Goal: Task Accomplishment & Management: Manage account settings

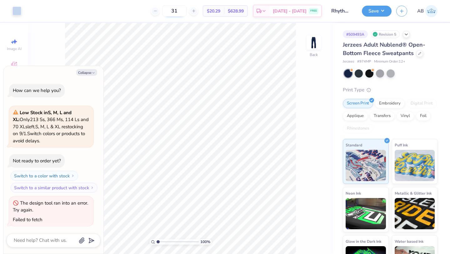
scroll to position [34, 0]
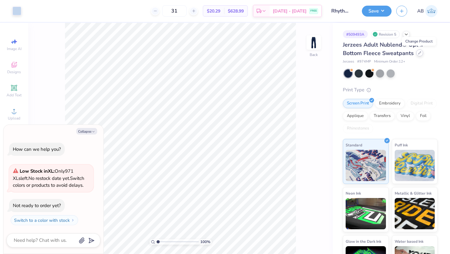
click at [418, 53] on icon at bounding box center [419, 52] width 3 height 3
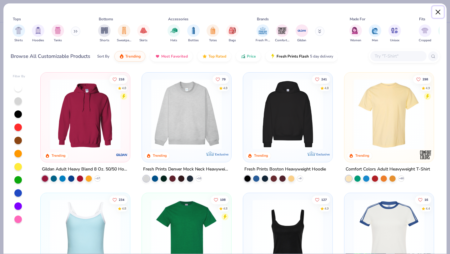
click at [437, 10] on button "Close" at bounding box center [438, 12] width 12 height 12
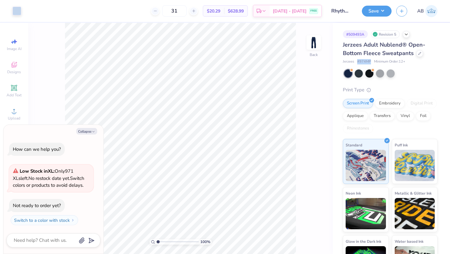
drag, startPoint x: 370, startPoint y: 62, endPoint x: 356, endPoint y: 62, distance: 14.4
click at [356, 62] on div "Jerzees # 974MP Minimum Order: 12 +" at bounding box center [390, 61] width 95 height 5
type textarea "x"
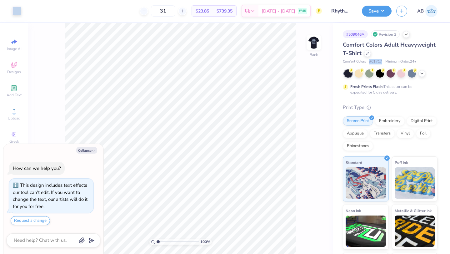
drag, startPoint x: 381, startPoint y: 61, endPoint x: 369, endPoint y: 60, distance: 12.2
click at [369, 60] on span "# C1717" at bounding box center [375, 61] width 13 height 5
type textarea "x"
copy span "# C1717"
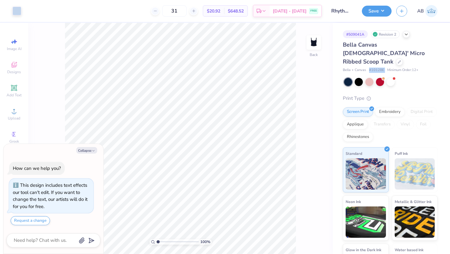
drag, startPoint x: 385, startPoint y: 61, endPoint x: 369, endPoint y: 61, distance: 15.9
click at [369, 67] on div "Bella + Canvas # 1012BE Minimum Order: 12 +" at bounding box center [390, 69] width 95 height 5
type textarea "x"
copy span "# 1012BE"
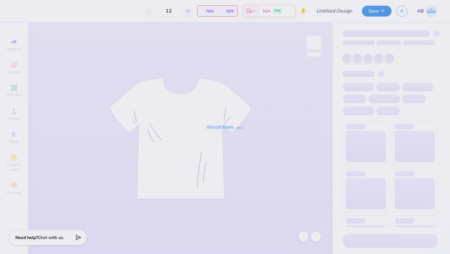
type input "Rhythms Dance Troupe"
type input "31"
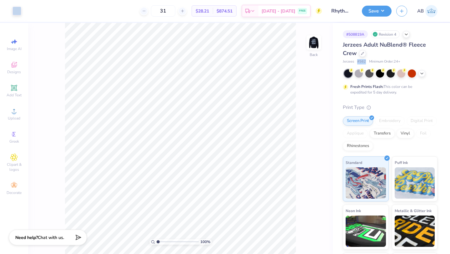
drag, startPoint x: 365, startPoint y: 62, endPoint x: 357, endPoint y: 62, distance: 8.1
click at [357, 62] on div "Jerzees # 562 Minimum Order: 24 +" at bounding box center [390, 61] width 95 height 5
copy span "# 562"
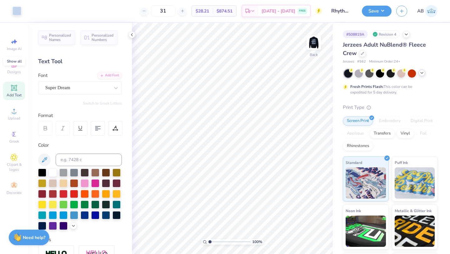
click at [420, 74] on icon at bounding box center [421, 72] width 5 height 5
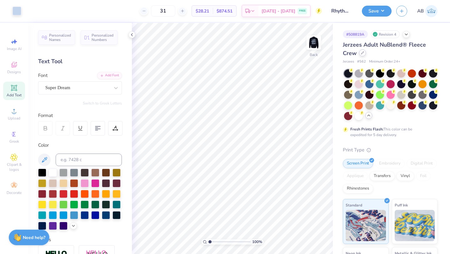
click at [360, 52] on div at bounding box center [362, 52] width 7 height 7
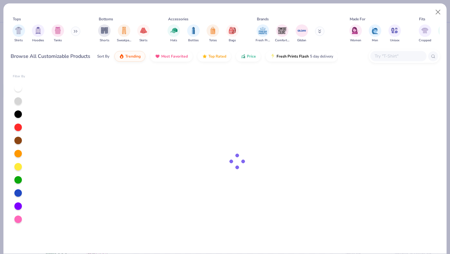
click at [405, 52] on div at bounding box center [398, 56] width 56 height 10
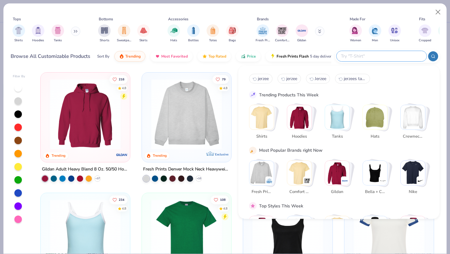
click at [391, 55] on input "text" at bounding box center [381, 55] width 82 height 7
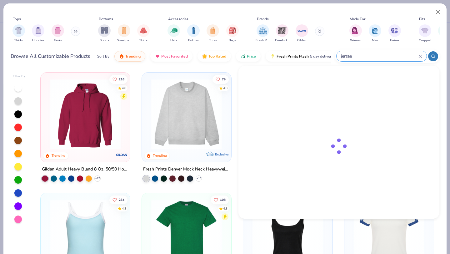
type input "jerzee"
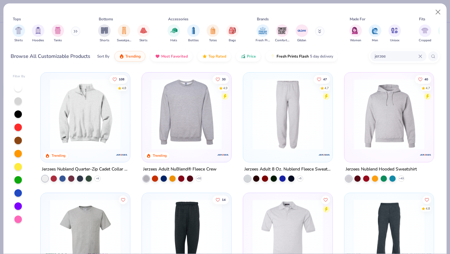
click at [376, 121] on img at bounding box center [388, 114] width 77 height 71
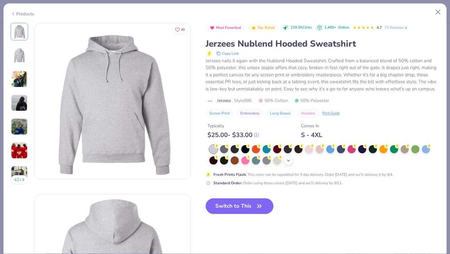
click at [288, 164] on div "+ 21" at bounding box center [288, 160] width 9 height 9
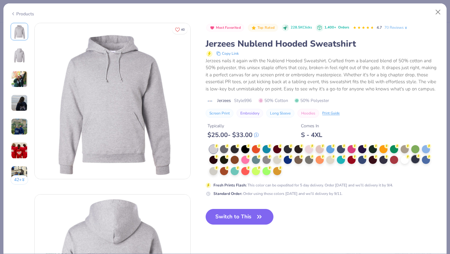
click at [413, 163] on div at bounding box center [415, 159] width 8 height 8
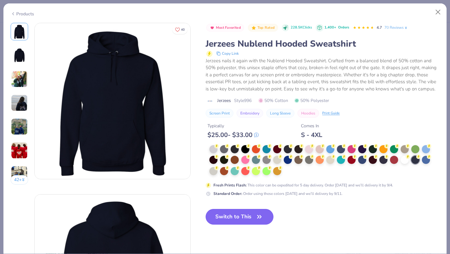
click at [243, 220] on button "Switch to This" at bounding box center [239, 217] width 68 height 16
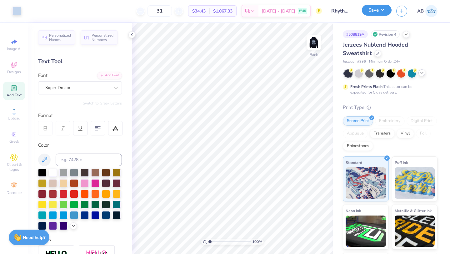
click at [382, 12] on button "Save" at bounding box center [377, 10] width 30 height 11
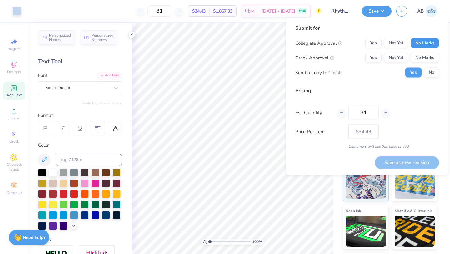
click at [427, 39] on button "No Marks" at bounding box center [424, 43] width 28 height 10
click at [427, 61] on button "No Marks" at bounding box center [424, 58] width 28 height 10
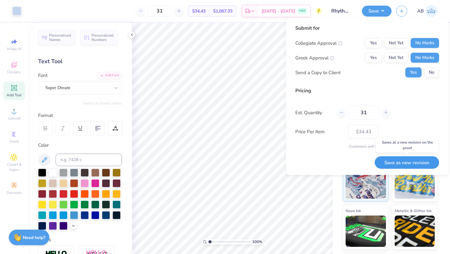
click at [398, 162] on button "Save as new revision" at bounding box center [406, 162] width 64 height 13
type input "$34.43"
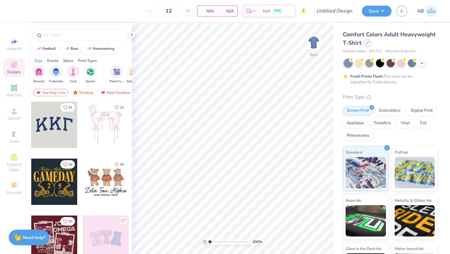
click at [368, 43] on icon at bounding box center [367, 42] width 2 height 2
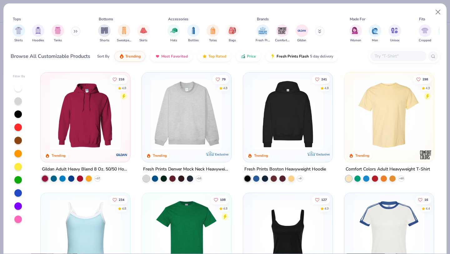
click at [382, 54] on input "text" at bounding box center [398, 55] width 48 height 7
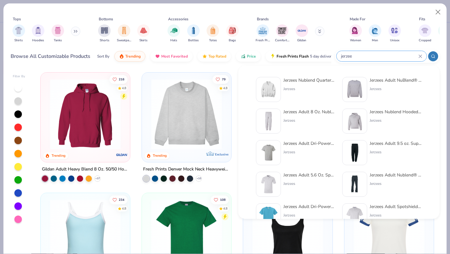
type input "jerzee"
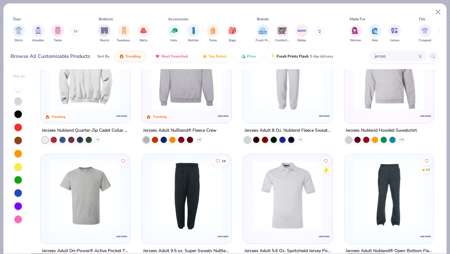
scroll to position [26, 0]
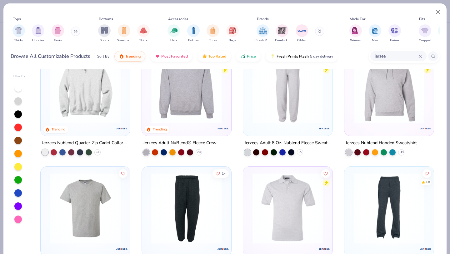
click at [377, 83] on img at bounding box center [388, 87] width 77 height 71
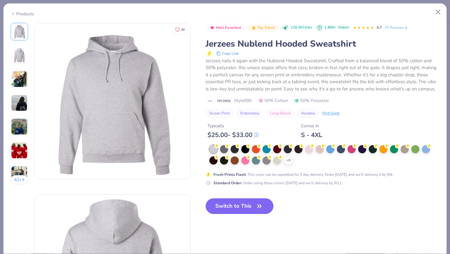
click at [289, 165] on div "+ 21" at bounding box center [288, 160] width 9 height 9
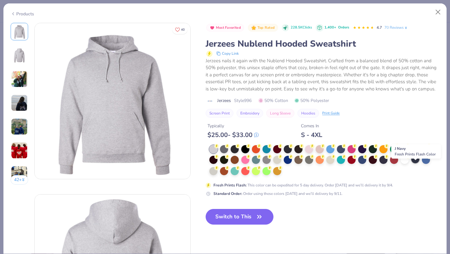
click at [417, 163] on div at bounding box center [415, 159] width 8 height 8
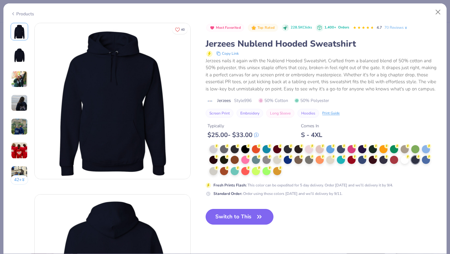
click at [237, 224] on button "Switch to This" at bounding box center [239, 217] width 68 height 16
click at [239, 224] on button "Switch to This" at bounding box center [239, 217] width 68 height 16
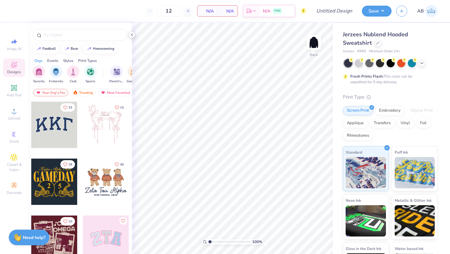
click at [133, 33] on icon at bounding box center [131, 34] width 5 height 5
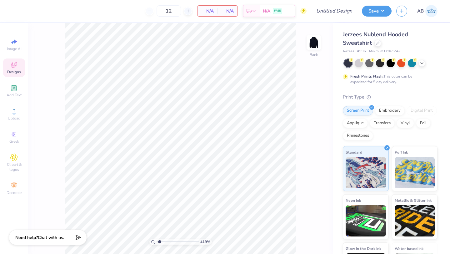
type input "1"
click at [142, 238] on div "100 %" at bounding box center [180, 138] width 231 height 231
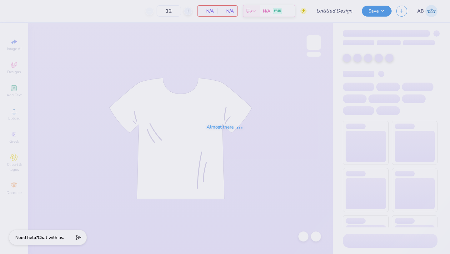
type input "Rhythms Dance Troupe"
type input "31"
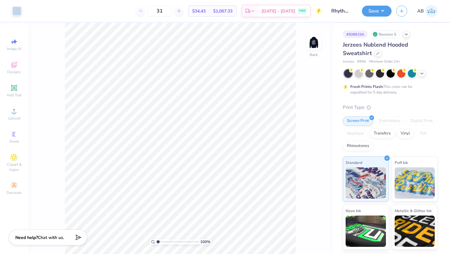
click at [384, 12] on button "Save" at bounding box center [377, 11] width 30 height 11
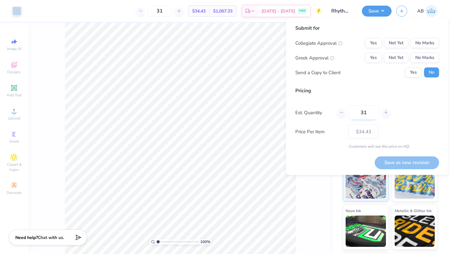
drag, startPoint x: 367, startPoint y: 112, endPoint x: 354, endPoint y: 112, distance: 12.5
click at [355, 112] on input "31" at bounding box center [363, 112] width 30 height 14
type input "12"
type input "$50.55"
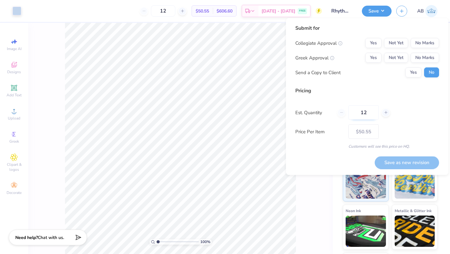
type input "1"
type input "24"
type input "$35.94"
type input "2"
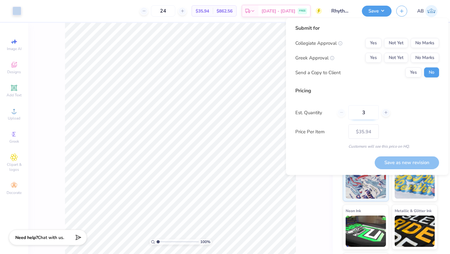
type input "36"
type input "$33.11"
type input "36"
